Goal: Check status: Check status

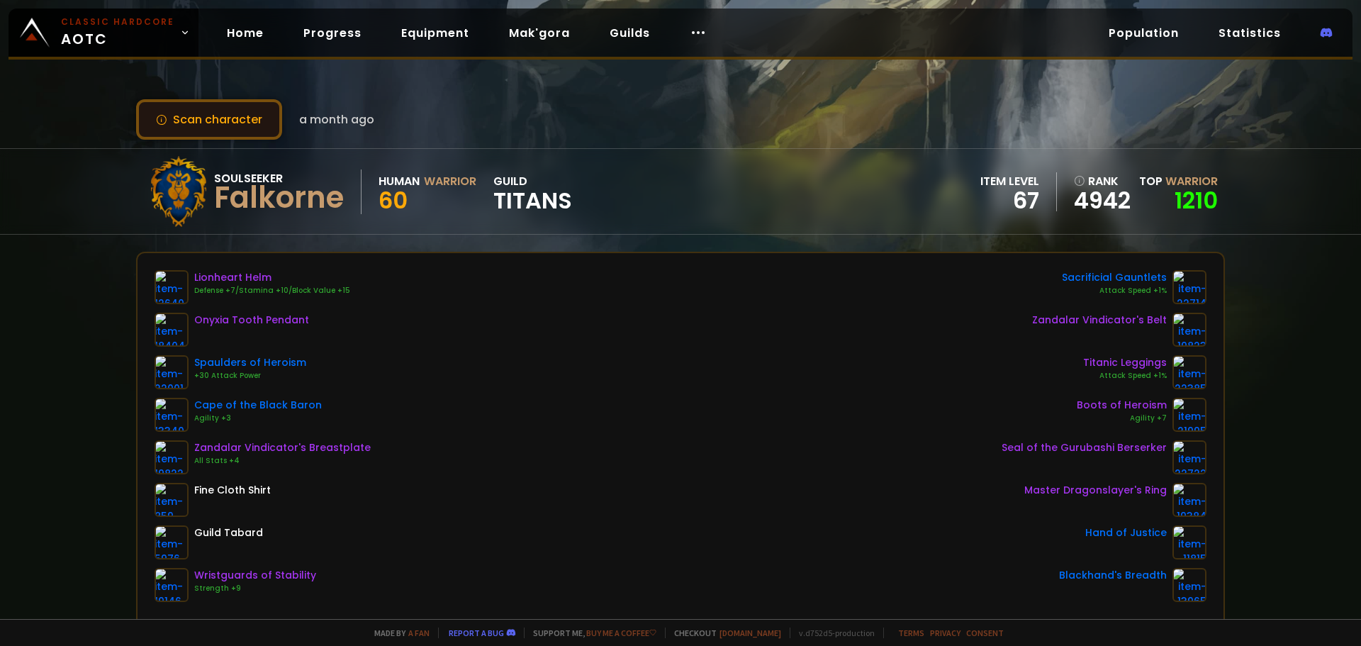
click at [235, 120] on button "Scan character" at bounding box center [209, 119] width 146 height 40
click at [238, 128] on button "Scan character" at bounding box center [209, 119] width 146 height 40
click at [266, 128] on button "Scan character" at bounding box center [209, 119] width 146 height 40
click at [263, 128] on button "Scan character" at bounding box center [209, 119] width 146 height 40
click at [255, 206] on div "Falkorne" at bounding box center [279, 197] width 130 height 21
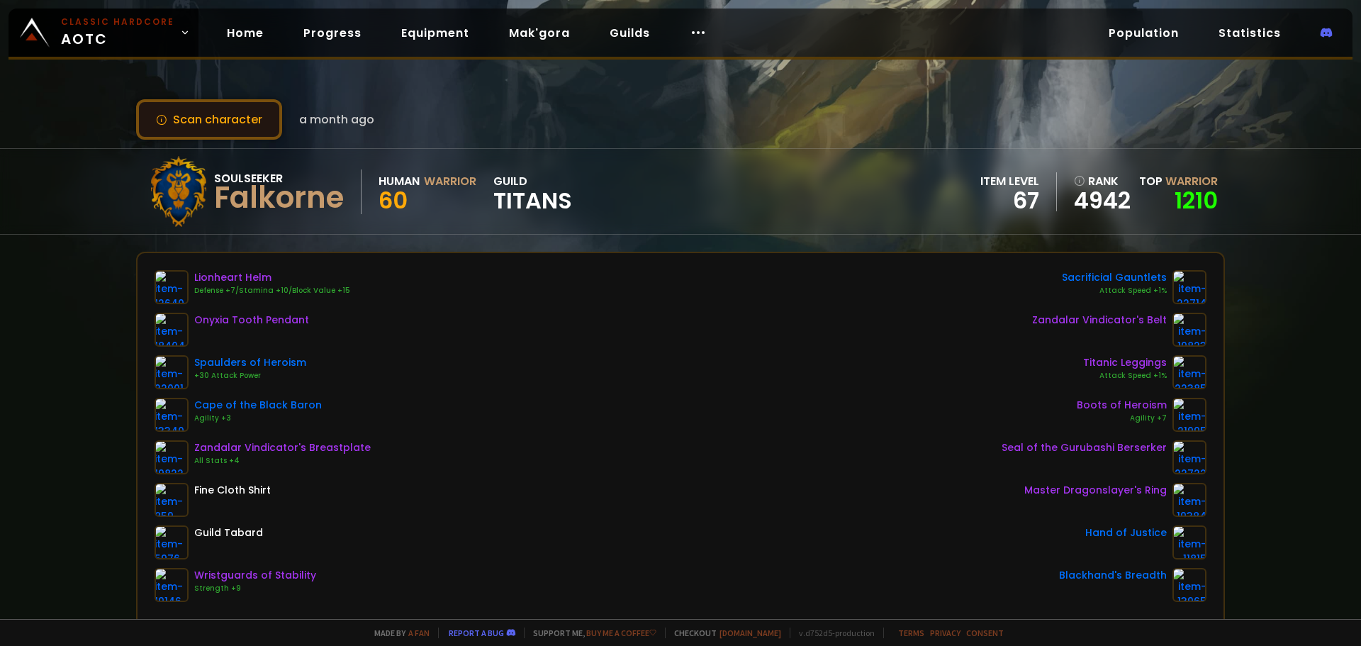
click at [229, 113] on button "Scan character" at bounding box center [209, 119] width 146 height 40
click at [160, 118] on icon at bounding box center [161, 119] width 11 height 11
click at [207, 113] on button "Scan character" at bounding box center [209, 119] width 146 height 40
